Goal: Find specific page/section: Find specific page/section

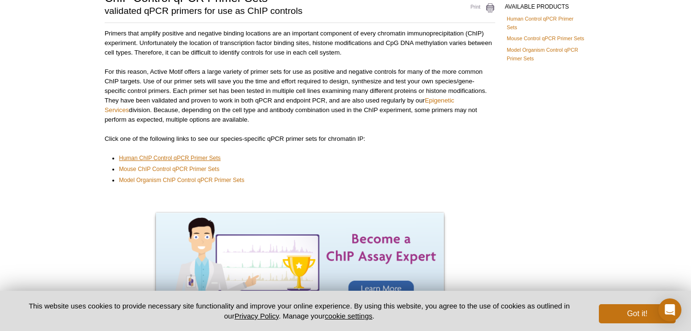
scroll to position [79, 0]
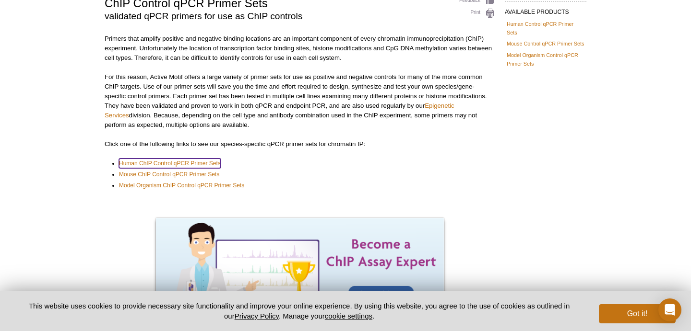
click at [204, 161] on link "Human ChIP Control qPCR Primer Sets" at bounding box center [170, 164] width 102 height 10
